Goal: Book appointment/travel/reservation

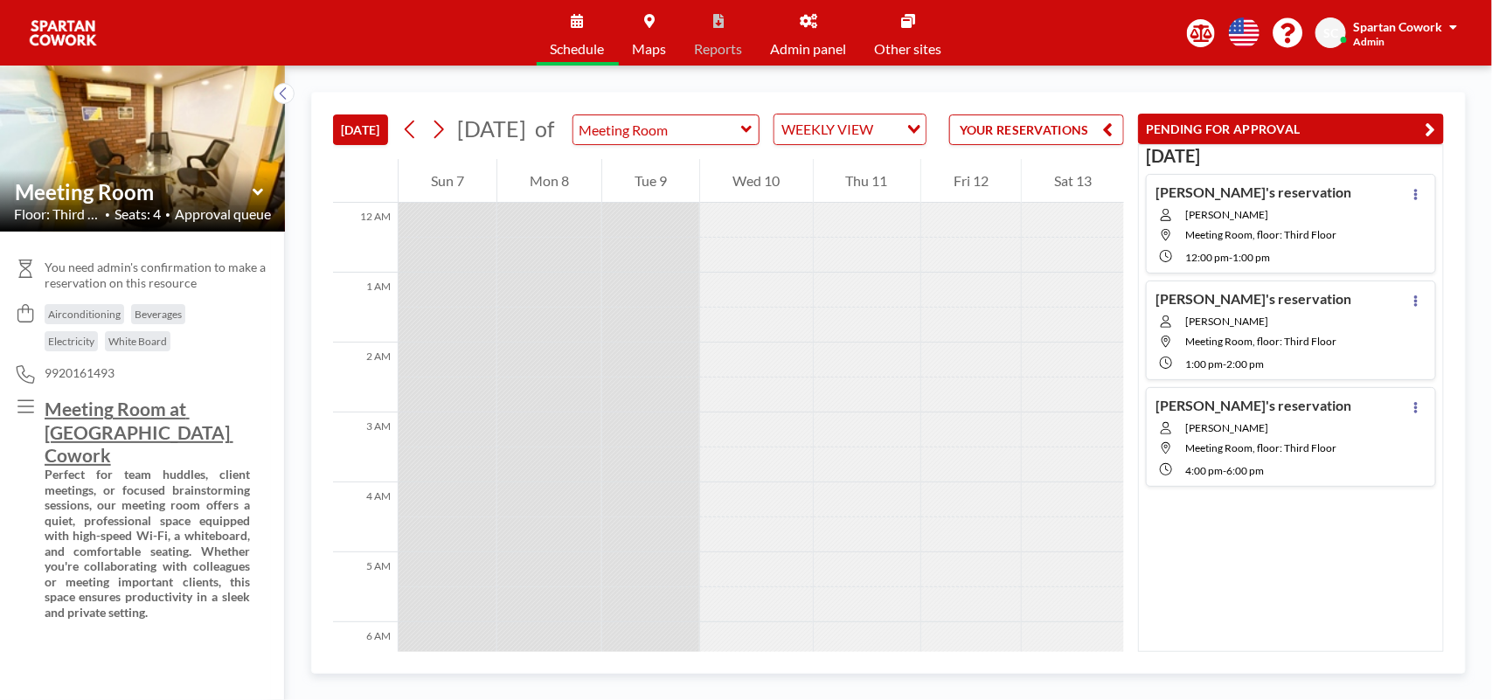
scroll to position [734, 0]
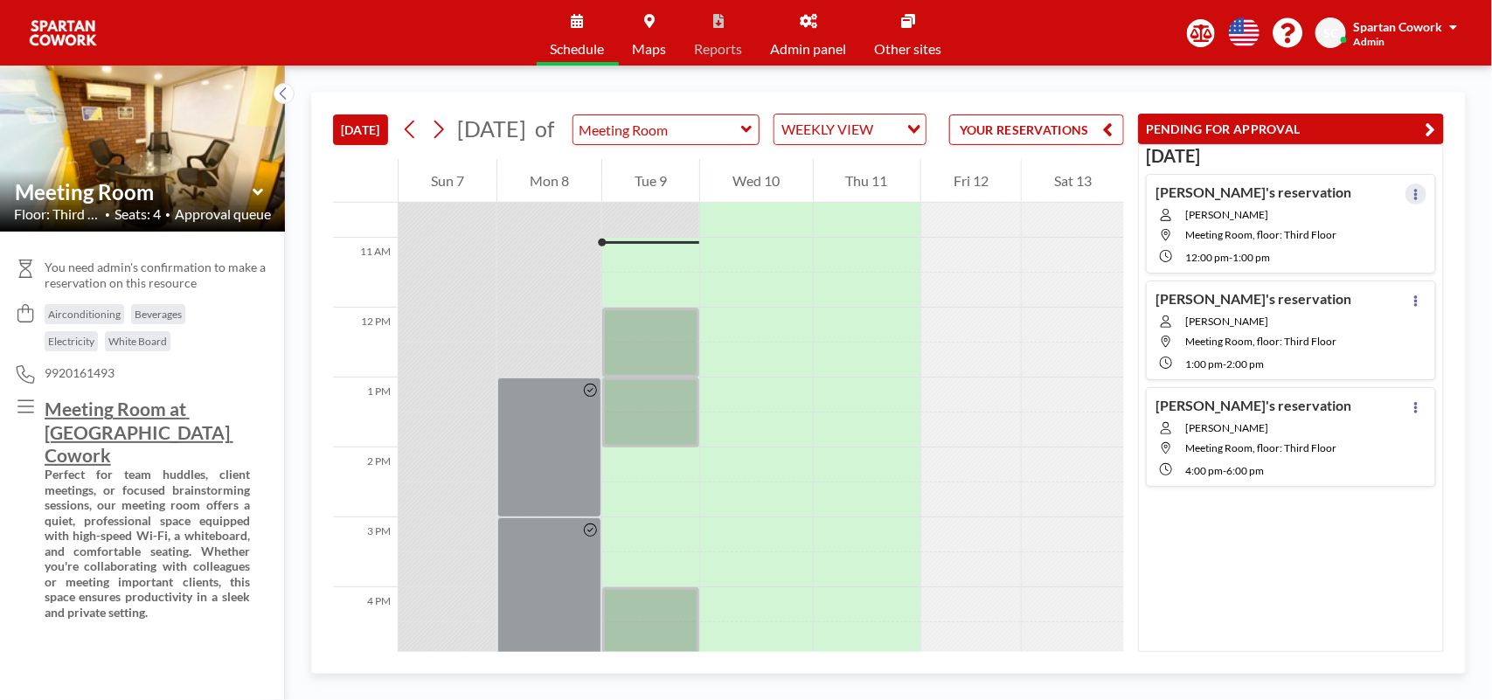
click at [1413, 191] on icon at bounding box center [1416, 194] width 7 height 11
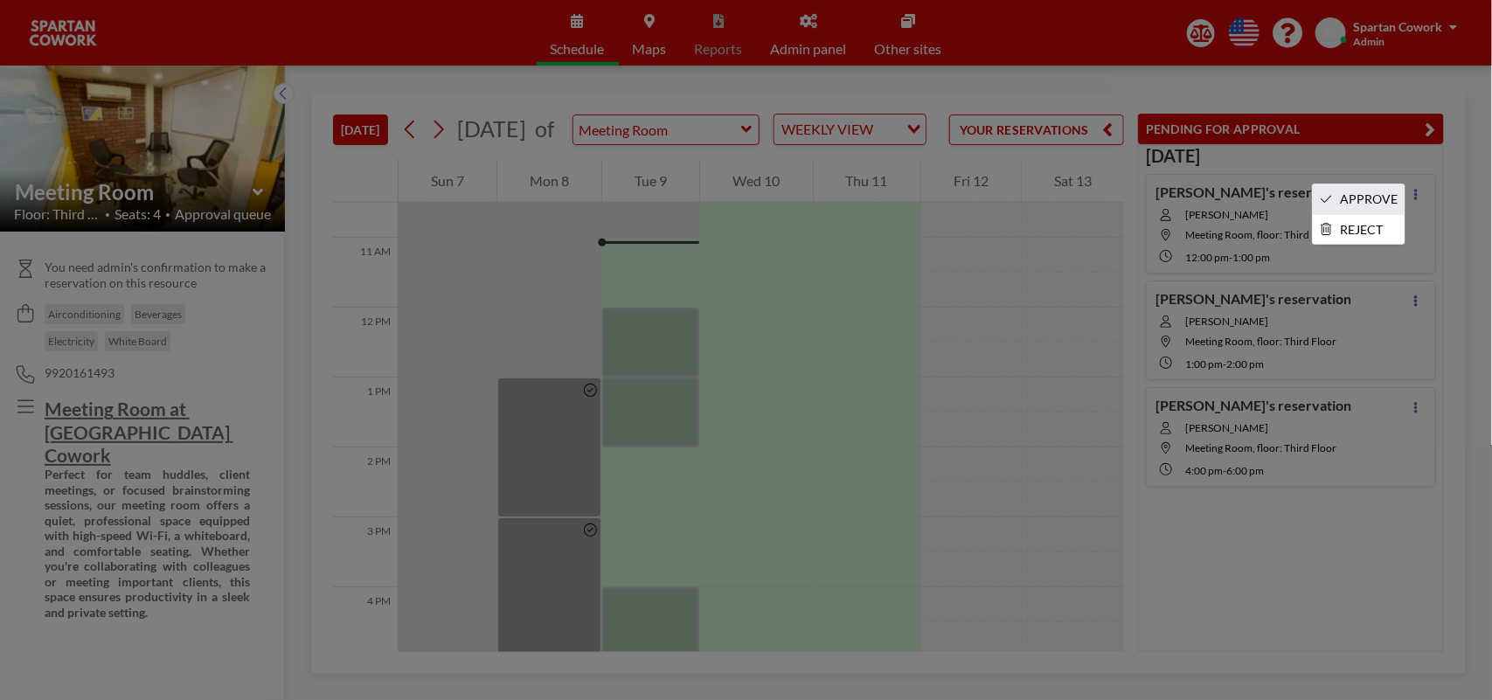
click at [1368, 198] on li "APPROVE" at bounding box center [1359, 199] width 92 height 30
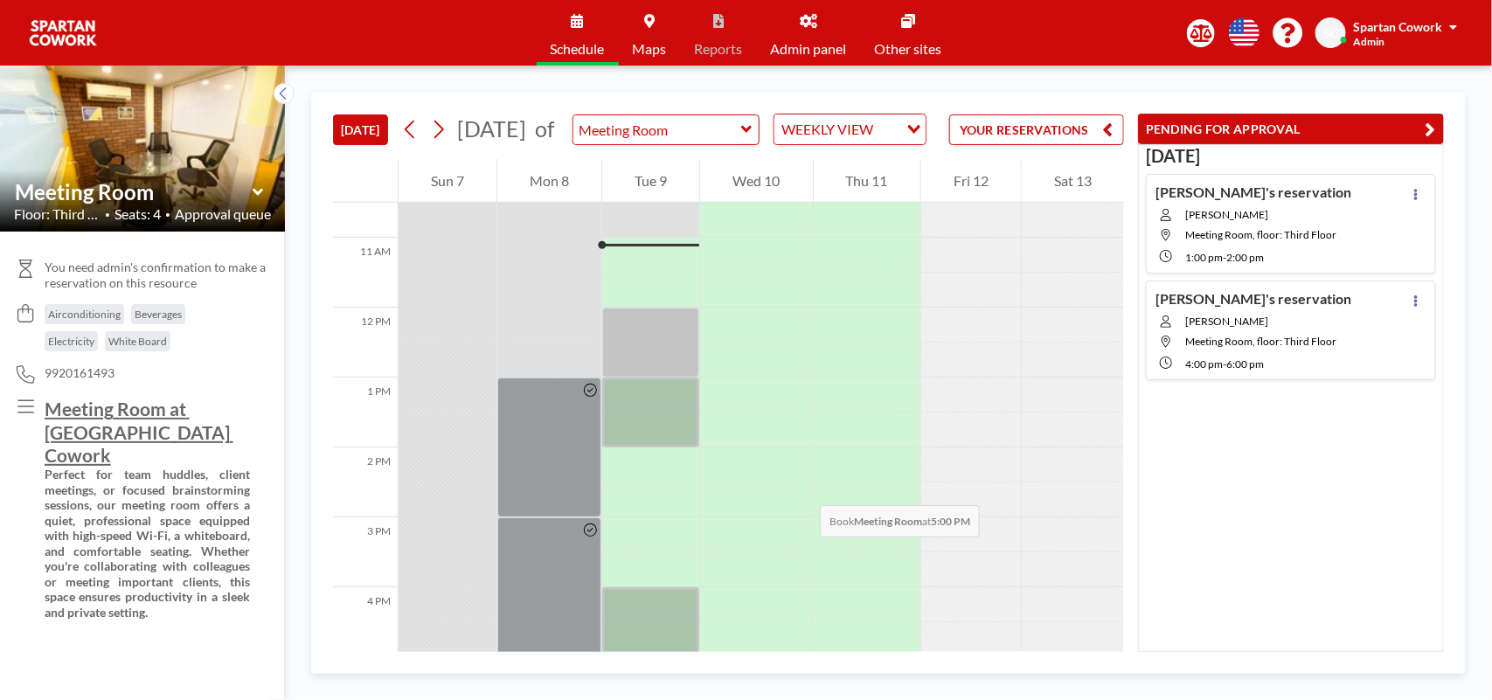
scroll to position [953, 0]
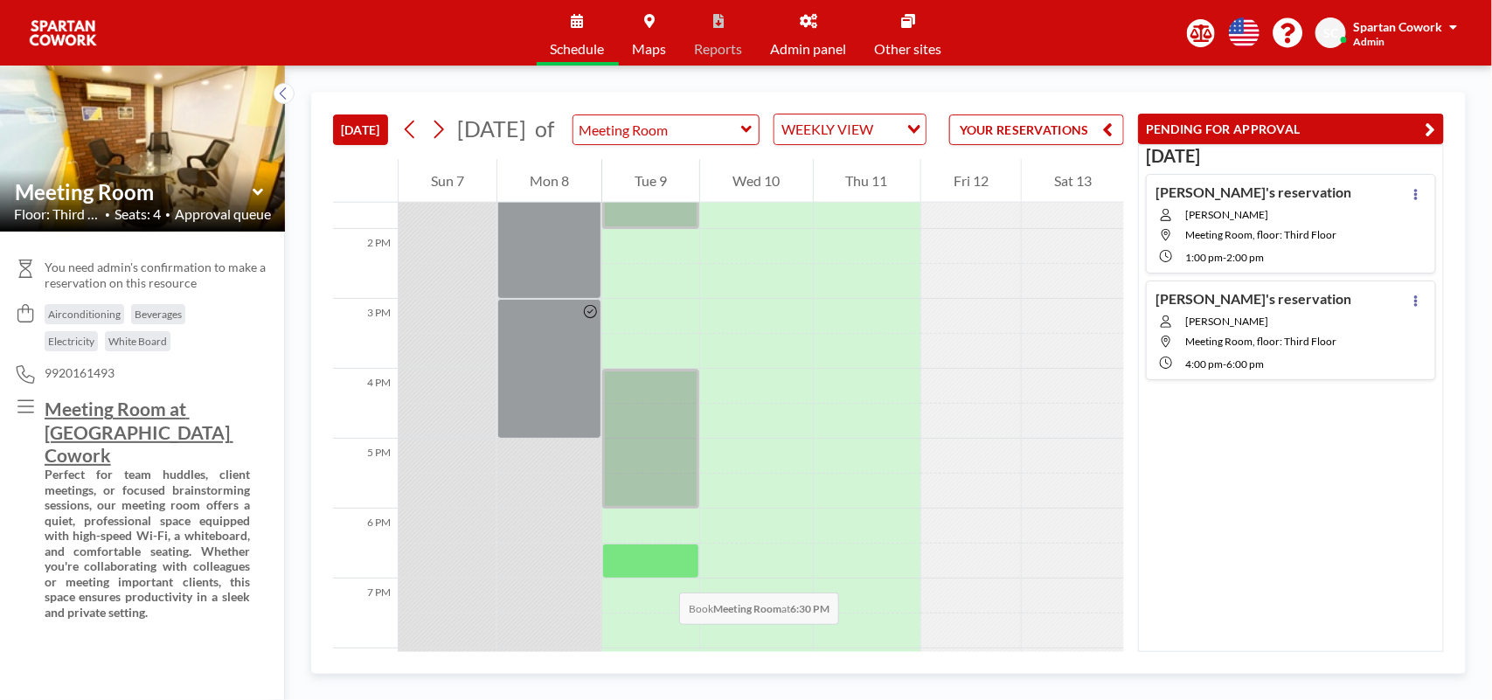
click at [662, 575] on div at bounding box center [650, 561] width 97 height 35
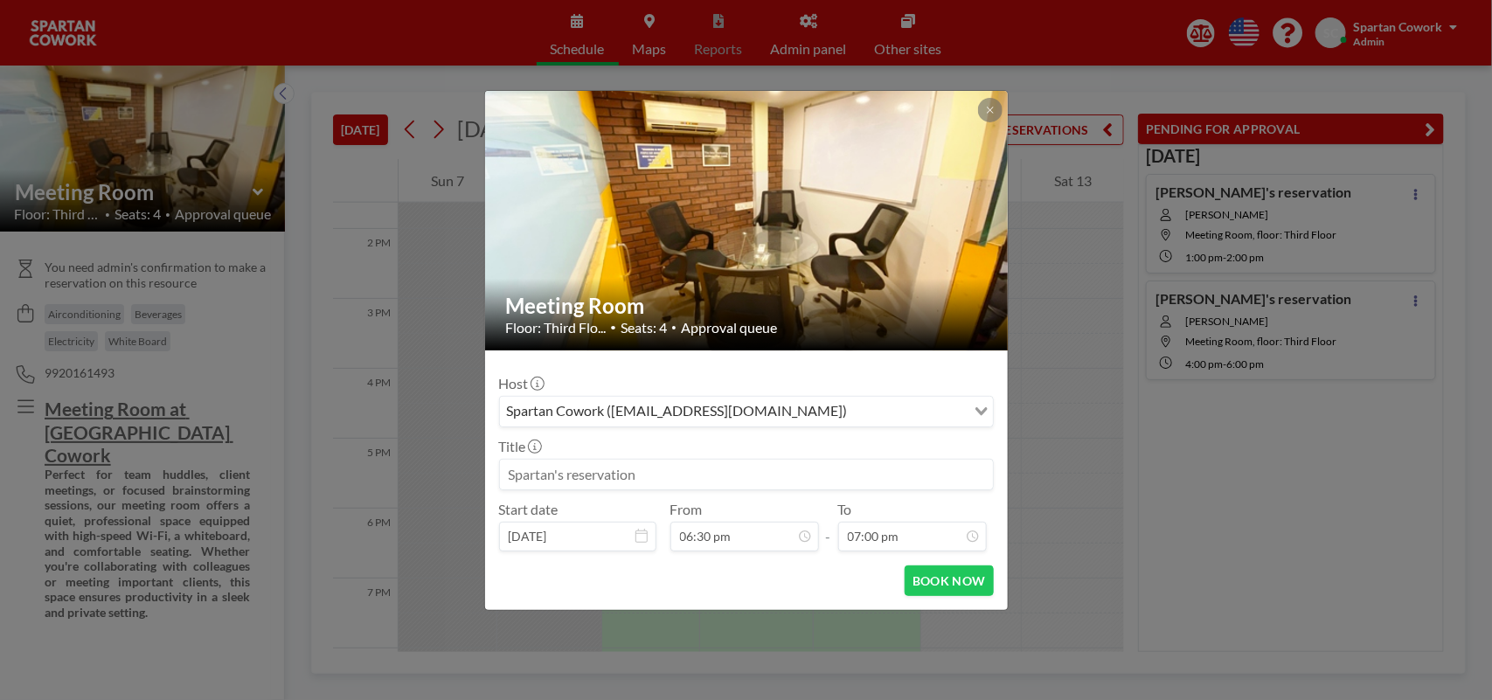
click at [557, 477] on input at bounding box center [746, 475] width 493 height 30
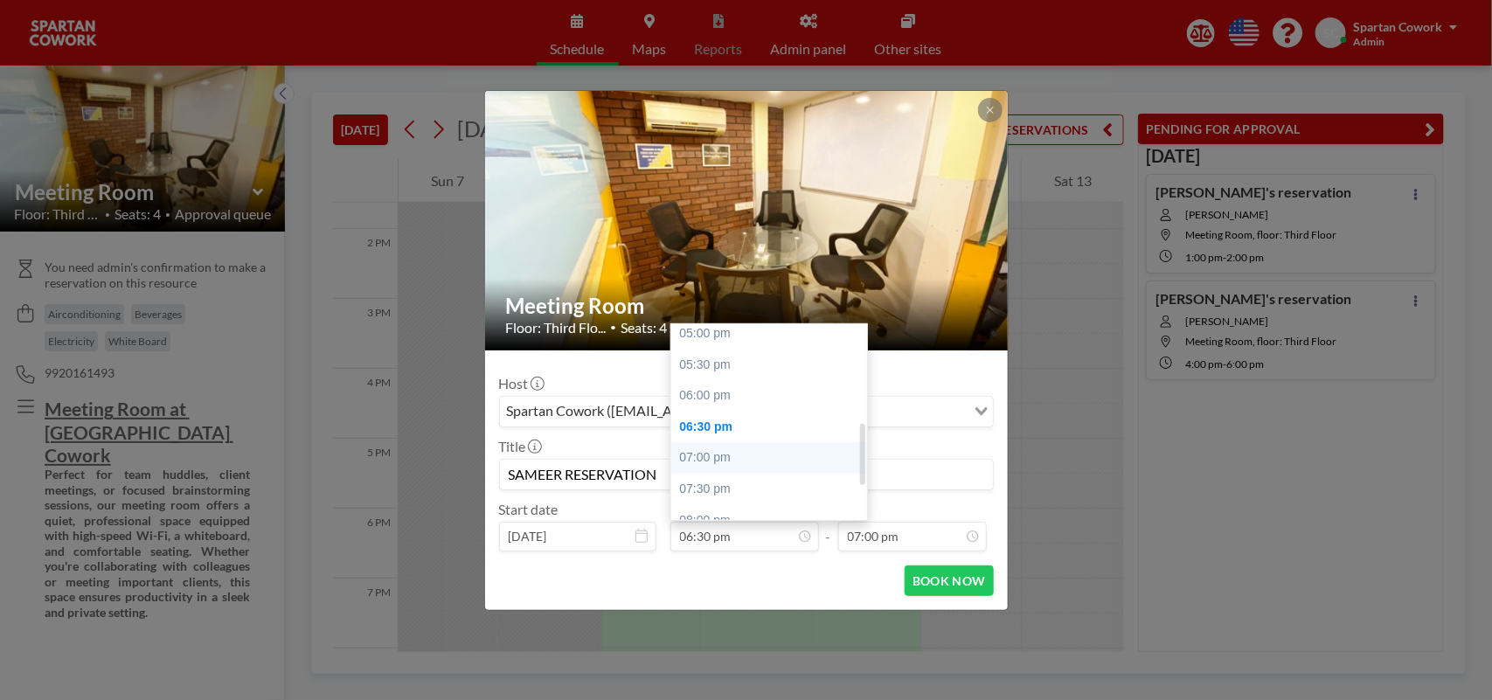
scroll to position [316, 0]
type input "SAMEER RESERVATION"
click at [699, 429] on div "06:00 pm" at bounding box center [774, 427] width 206 height 31
type input "06:00 pm"
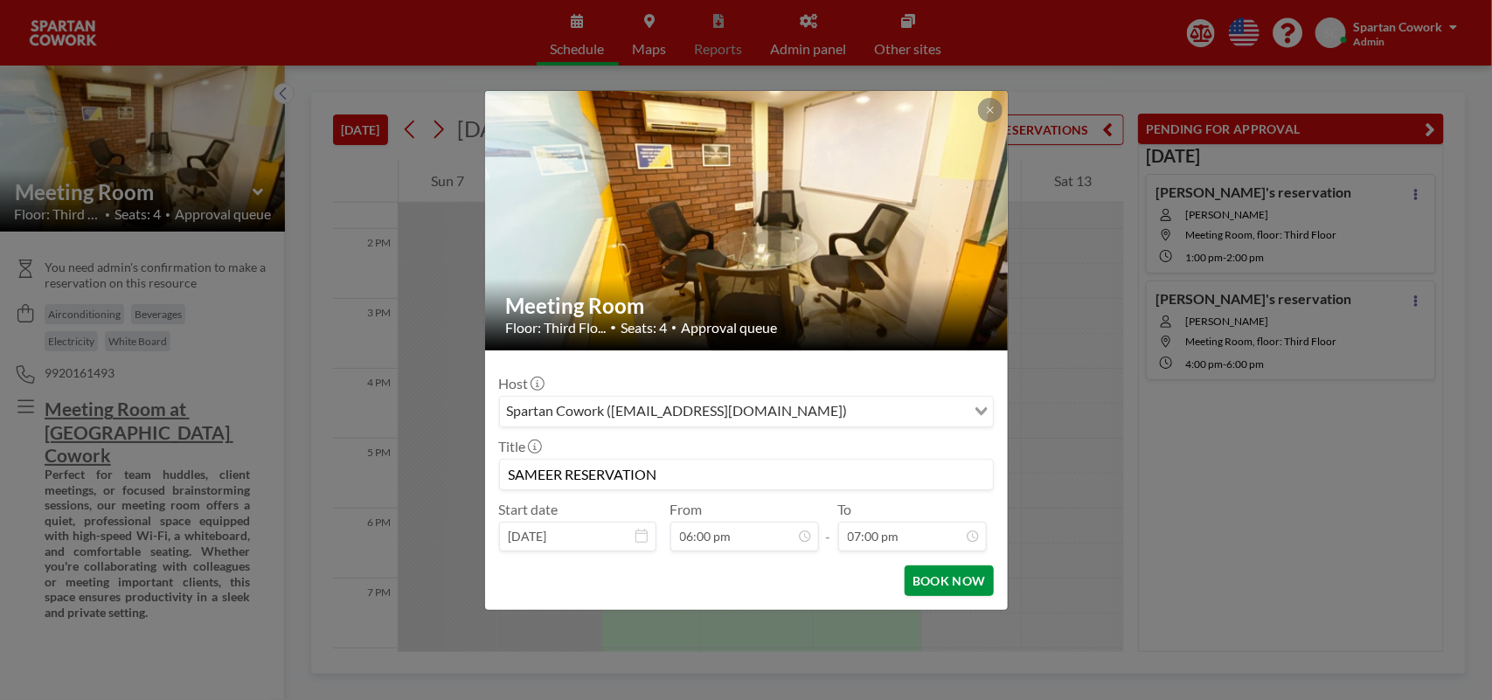
scroll to position [551, 0]
click at [934, 580] on button "BOOK NOW" at bounding box center [949, 581] width 88 height 31
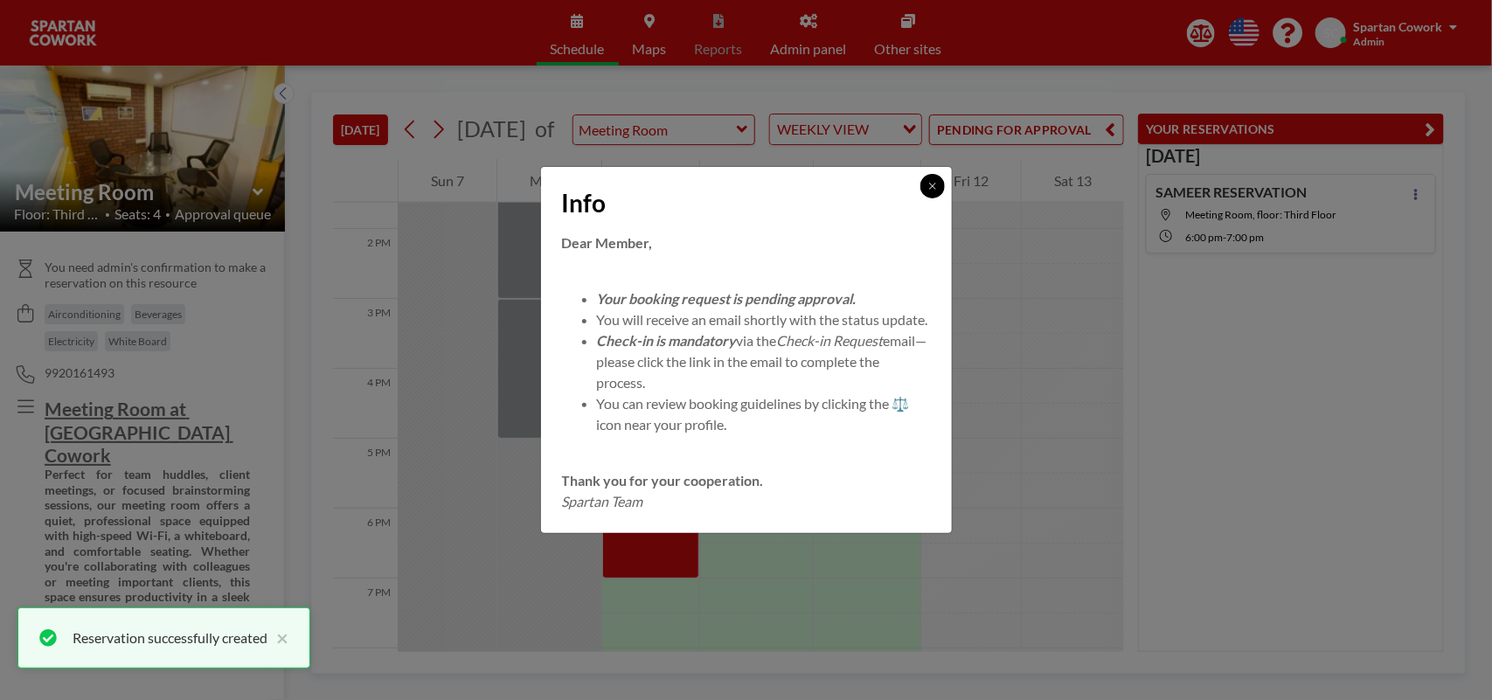
click at [933, 184] on button at bounding box center [932, 186] width 24 height 24
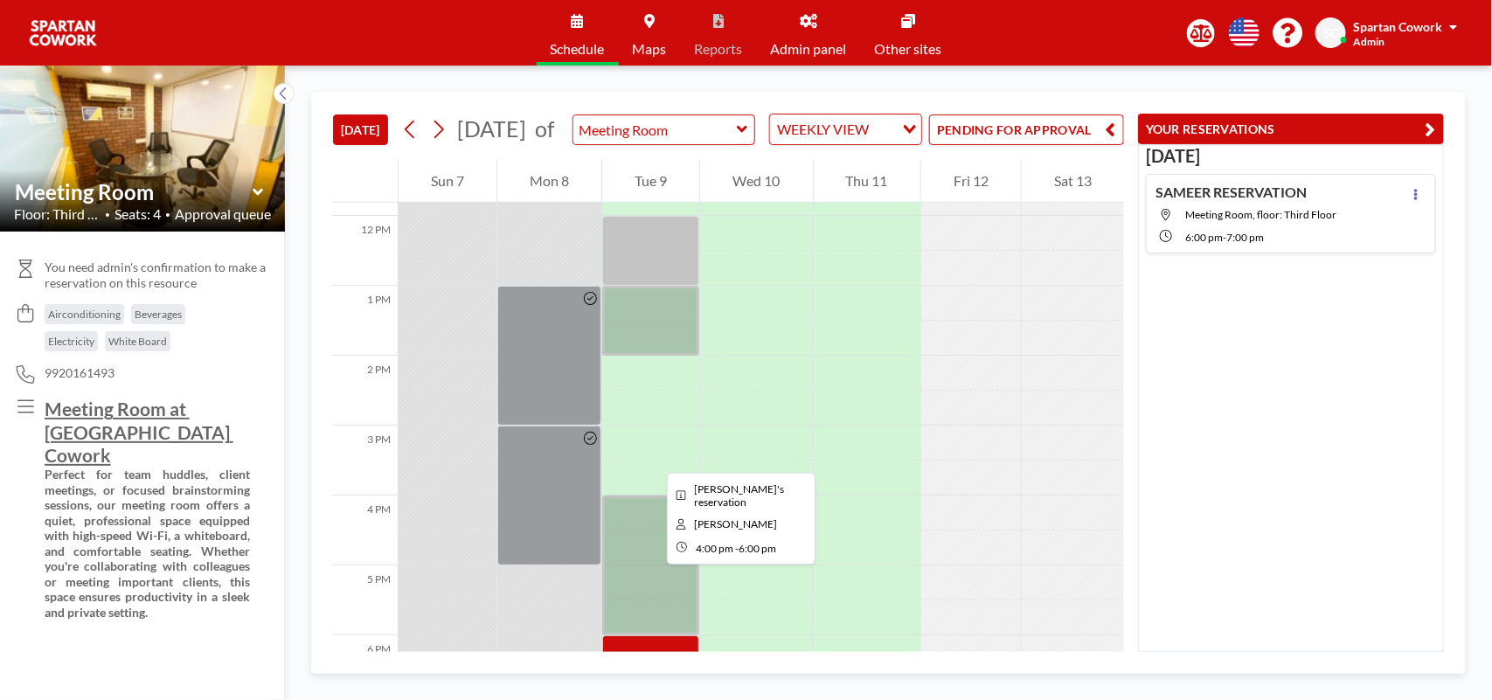
scroll to position [734, 0]
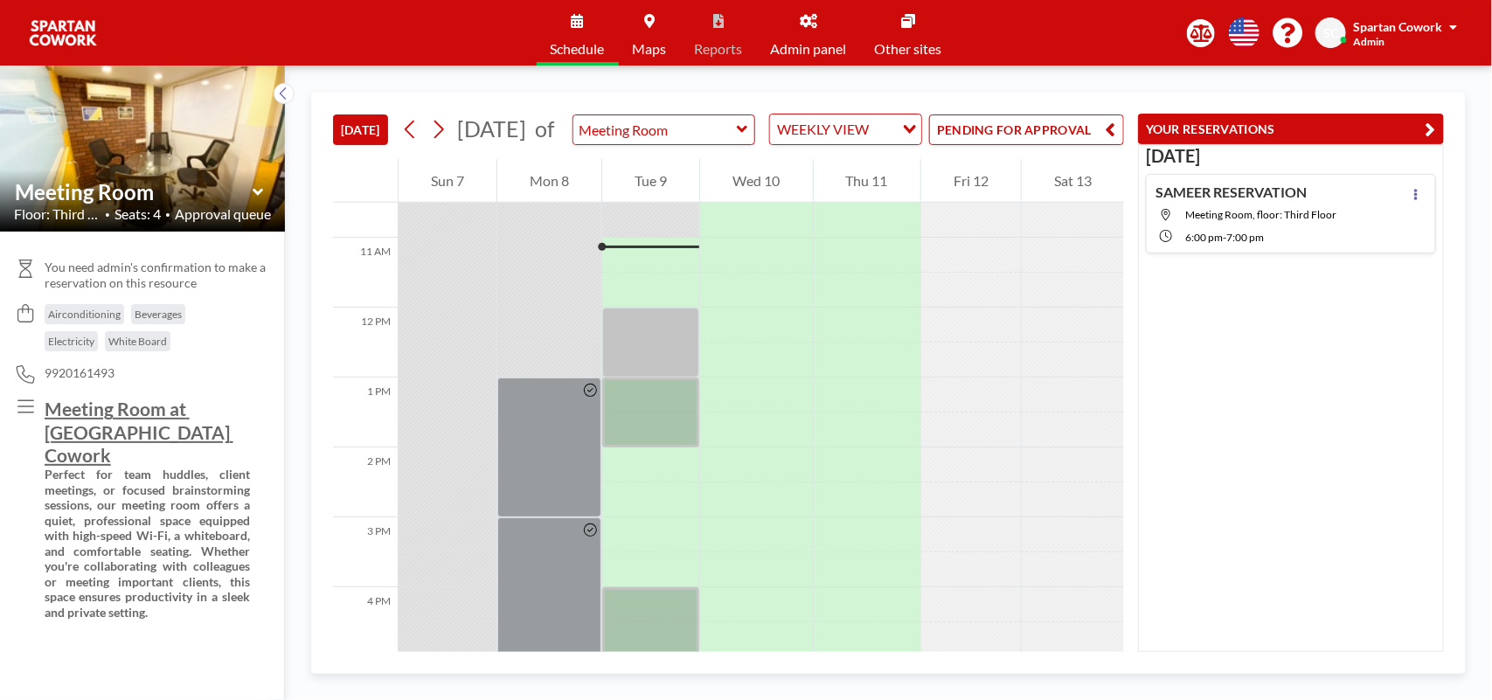
click at [1038, 140] on button "PENDING FOR APPROVAL" at bounding box center [1026, 130] width 195 height 31
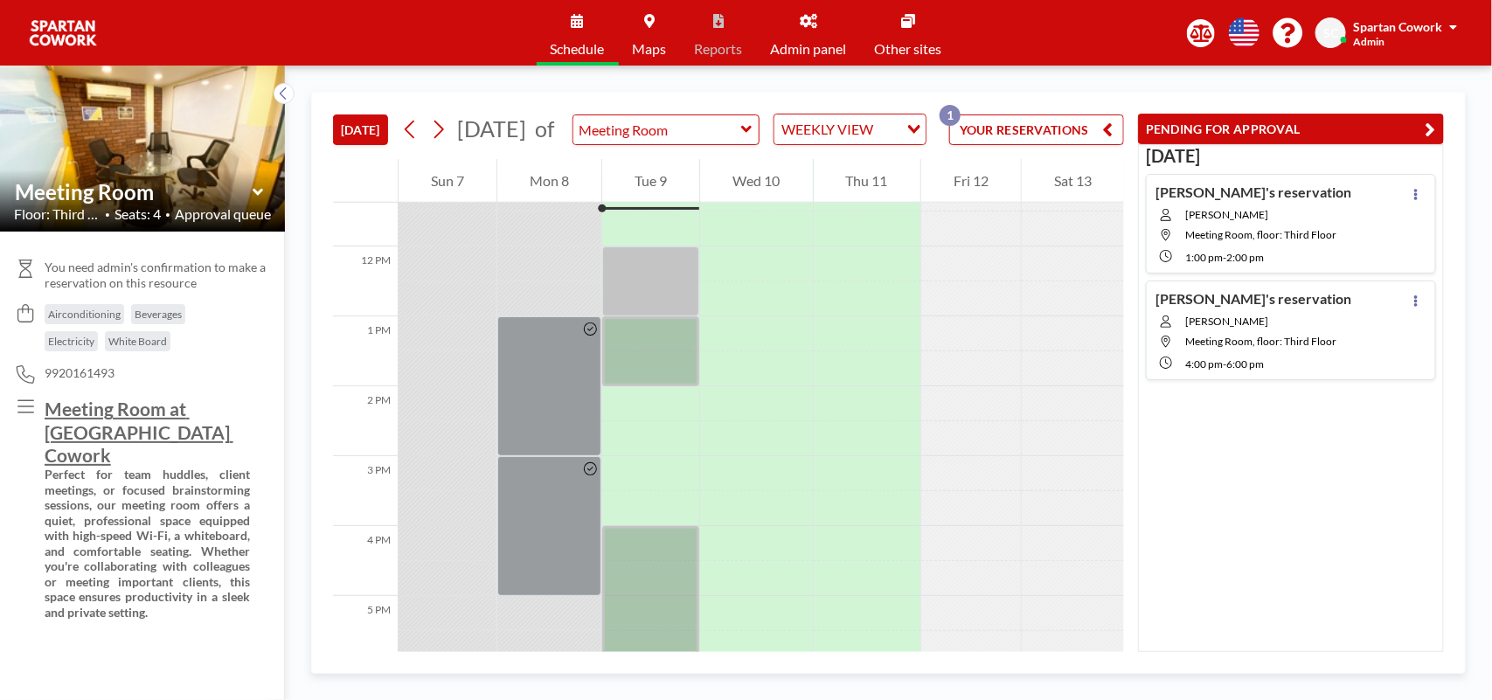
scroll to position [791, 0]
